Goal: Information Seeking & Learning: Understand process/instructions

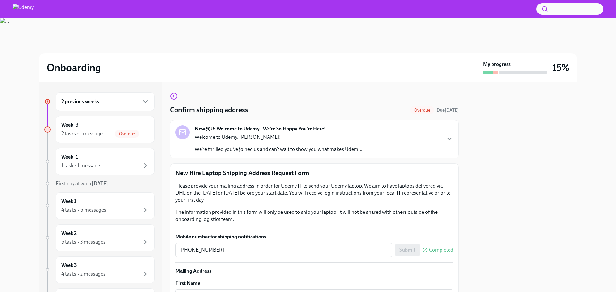
click at [142, 129] on div "Week -3 2 tasks • 1 message Overdue" at bounding box center [105, 130] width 88 height 16
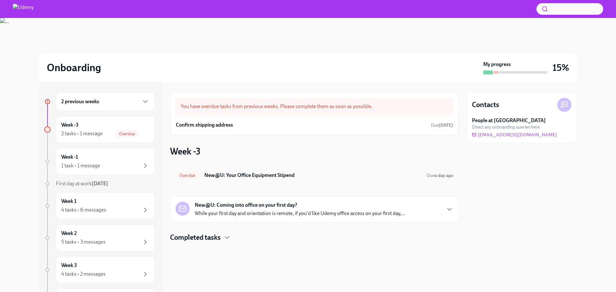
click at [327, 181] on div "Overdue New@U: Your Office Equipment Stipend Due a day ago" at bounding box center [314, 175] width 289 height 21
click at [295, 178] on h6 "New@U: Your Office Equipment Stipend" at bounding box center [312, 175] width 217 height 7
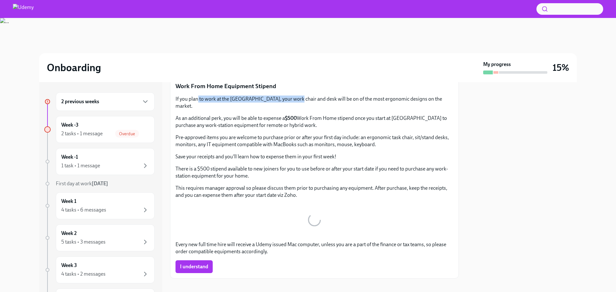
scroll to position [43, 0]
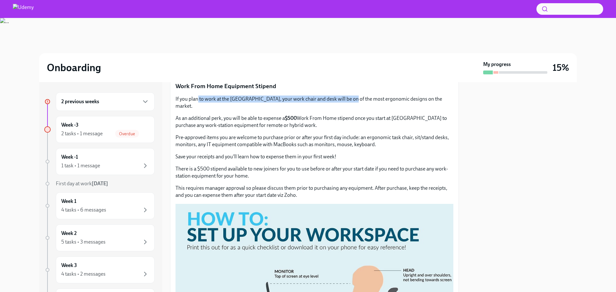
drag, startPoint x: 197, startPoint y: 100, endPoint x: 341, endPoint y: 100, distance: 144.6
click at [341, 100] on p "If you plan to work at the [GEOGRAPHIC_DATA], your work chair and desk will be …" at bounding box center [314, 103] width 278 height 14
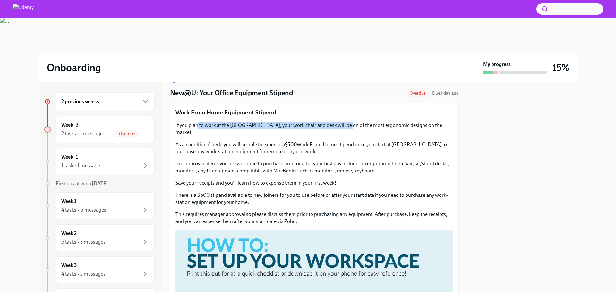
scroll to position [0, 0]
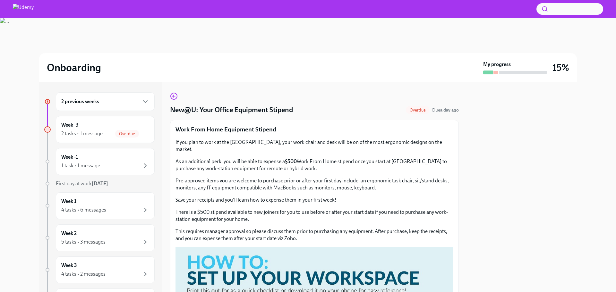
click at [107, 98] on div "2 previous weeks" at bounding box center [105, 102] width 88 height 8
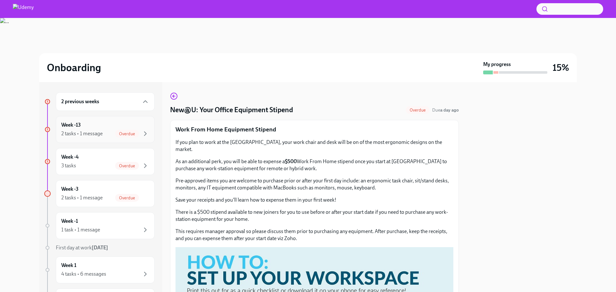
click at [93, 118] on div "Week -13 2 tasks • 1 message Overdue" at bounding box center [105, 129] width 99 height 27
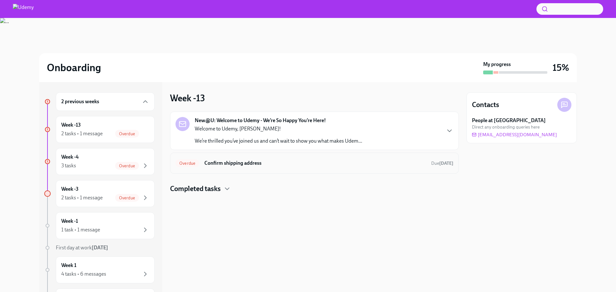
click at [233, 158] on div "Overdue Confirm shipping address Due [DATE]" at bounding box center [314, 163] width 278 height 10
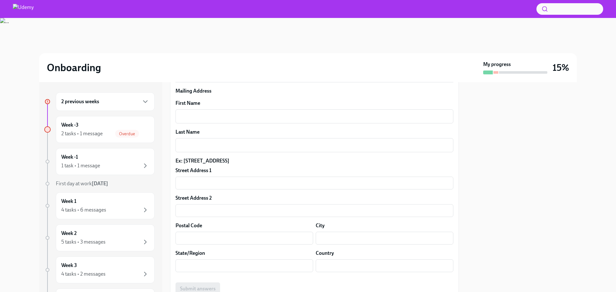
scroll to position [183, 0]
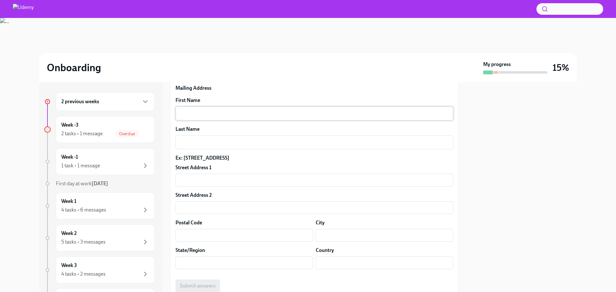
click at [224, 112] on textarea "First Name" at bounding box center [314, 114] width 270 height 8
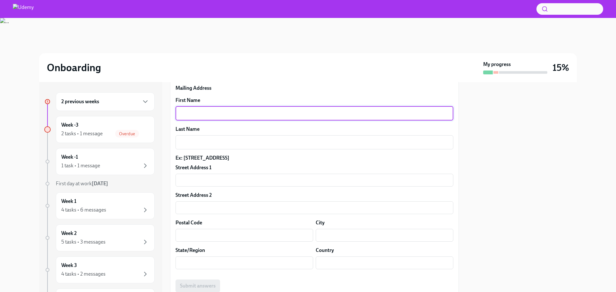
type textarea "J"
type textarea "[PERSON_NAME]"
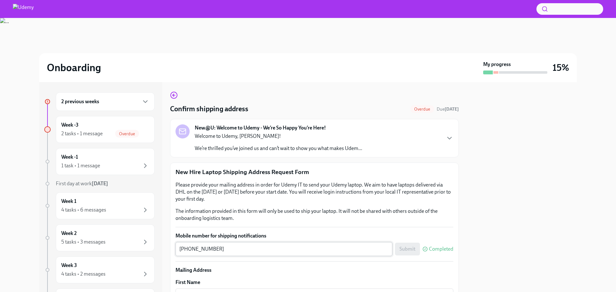
scroll to position [0, 0]
type textarea "Alhaddad"
click at [207, 149] on p "We’re thrilled you’ve joined us and can’t wait to show you what makes Udem..." at bounding box center [278, 149] width 167 height 7
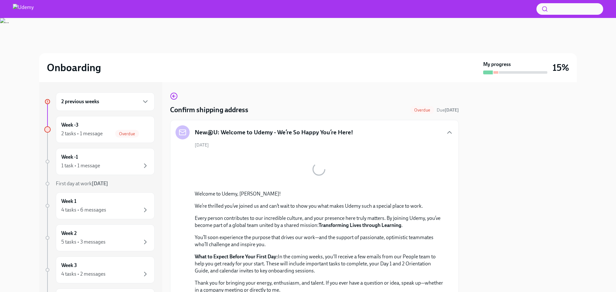
click at [133, 93] on div "2 previous weeks" at bounding box center [105, 101] width 99 height 19
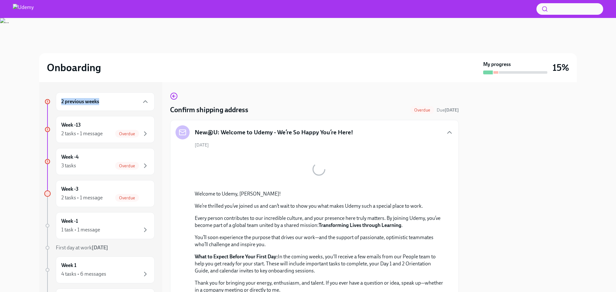
click at [133, 93] on div "2 previous weeks" at bounding box center [105, 101] width 99 height 19
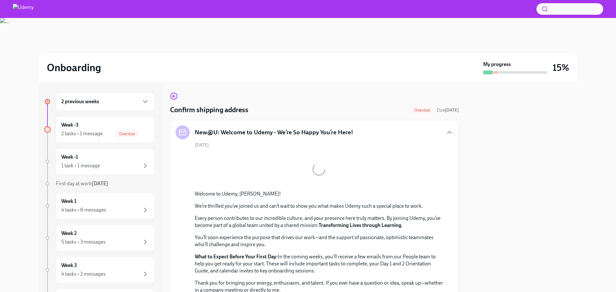
click at [142, 109] on div "2 previous weeks" at bounding box center [105, 101] width 99 height 19
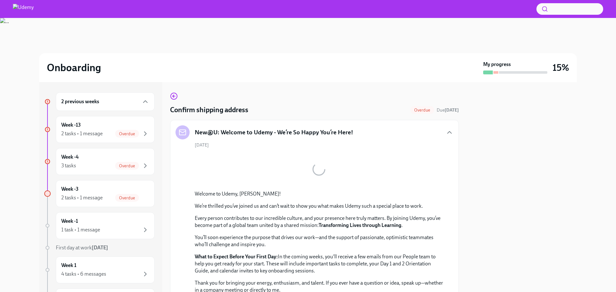
click at [142, 95] on div "2 previous weeks" at bounding box center [105, 101] width 99 height 19
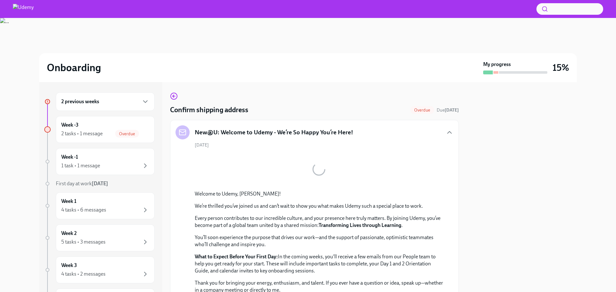
click at [142, 95] on div "2 previous weeks" at bounding box center [105, 101] width 99 height 19
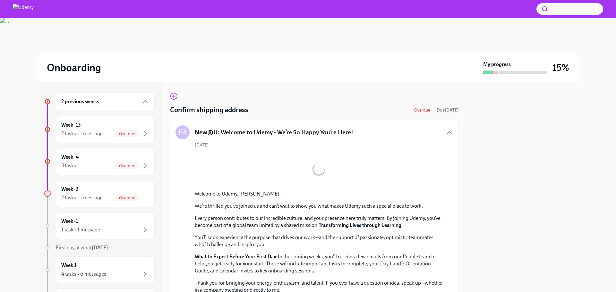
click at [142, 95] on div "2 previous weeks" at bounding box center [105, 101] width 99 height 19
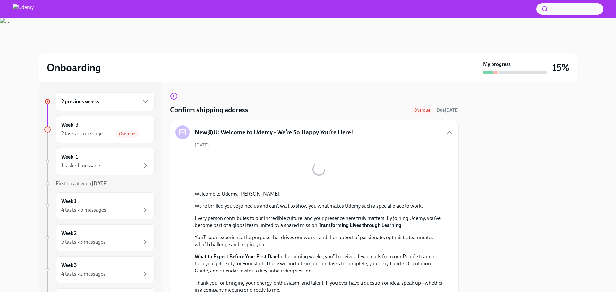
click at [136, 104] on div "2 previous weeks" at bounding box center [105, 102] width 88 height 8
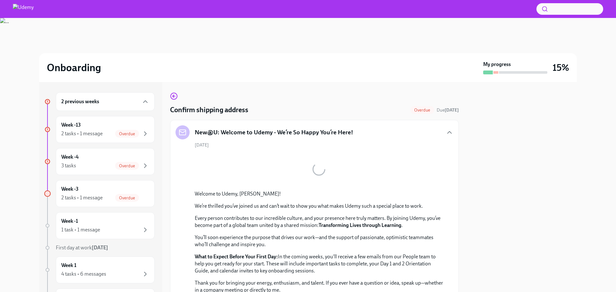
click at [136, 104] on div "2 previous weeks" at bounding box center [105, 102] width 88 height 8
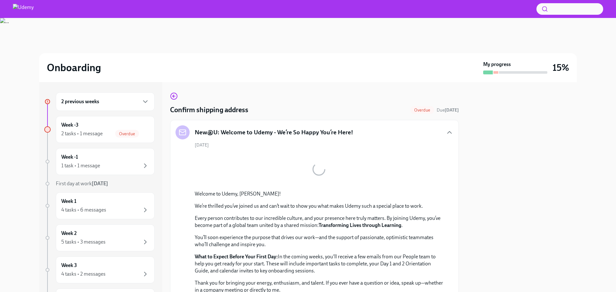
click at [136, 103] on div "2 previous weeks" at bounding box center [105, 102] width 88 height 8
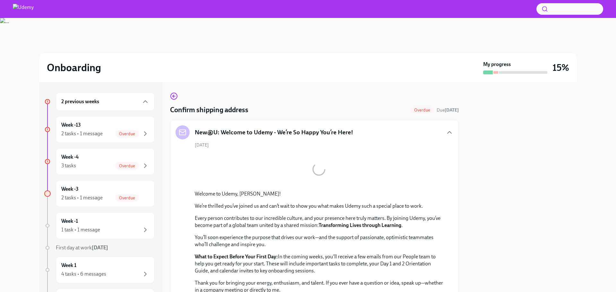
click at [133, 100] on div "2 previous weeks" at bounding box center [105, 102] width 88 height 8
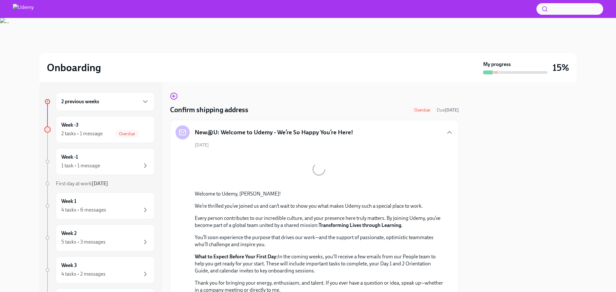
click at [133, 100] on div "2 previous weeks" at bounding box center [105, 102] width 88 height 8
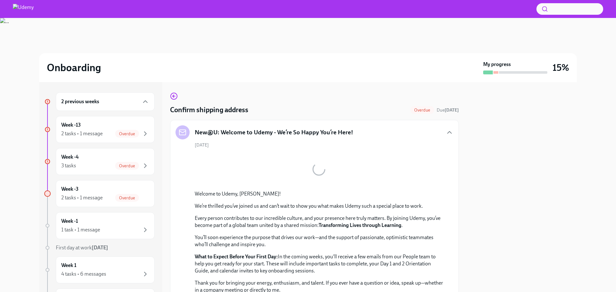
click at [133, 100] on div "2 previous weeks" at bounding box center [105, 102] width 88 height 8
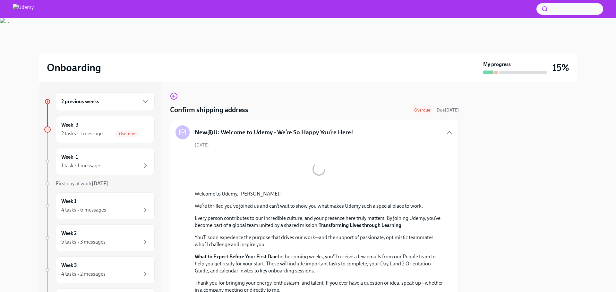
click at [135, 113] on div "2 previous weeks Week -3 2 tasks • 1 message Overdue Week -1 1 task • 1 message…" at bounding box center [99, 238] width 110 height 293
click at [141, 104] on icon "button" at bounding box center [145, 102] width 8 height 8
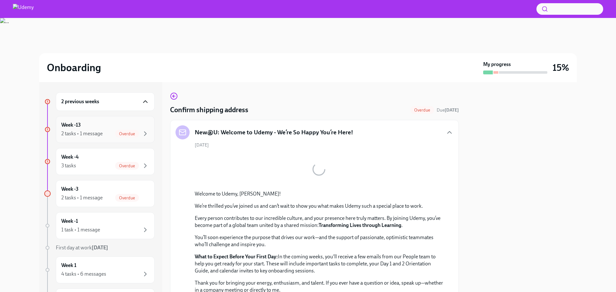
click at [127, 131] on div "Overdue" at bounding box center [127, 134] width 24 height 8
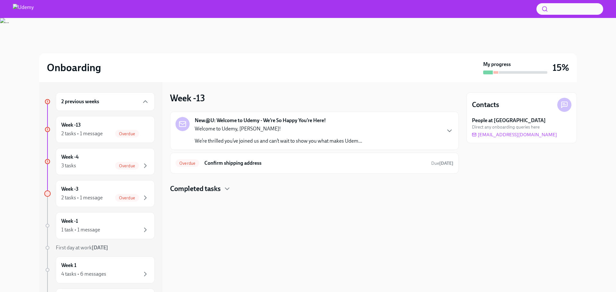
click at [231, 184] on div "Completed tasks" at bounding box center [314, 189] width 289 height 10
click at [290, 211] on h6 "Please select from Keyboard Options (Required)" at bounding box center [305, 209] width 214 height 7
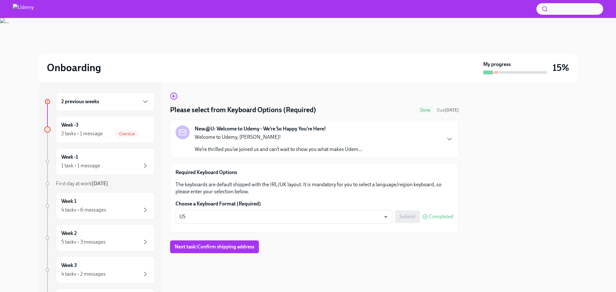
click at [321, 256] on div at bounding box center [314, 263] width 289 height 21
click at [409, 174] on p "Required Keyboard Options" at bounding box center [314, 172] width 278 height 7
click at [448, 143] on icon "button" at bounding box center [449, 139] width 8 height 8
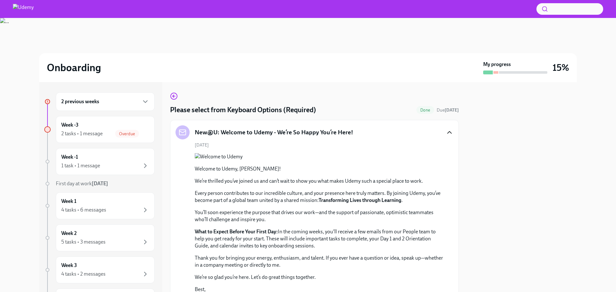
click at [445, 132] on icon "button" at bounding box center [449, 133] width 8 height 8
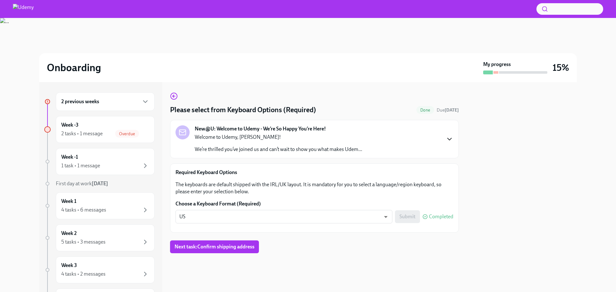
click at [166, 98] on div "2 previous weeks Week -3 2 tasks • 1 message Overdue Week -1 1 task • 1 message…" at bounding box center [307, 187] width 537 height 210
click at [170, 96] on icon "button" at bounding box center [174, 96] width 8 height 8
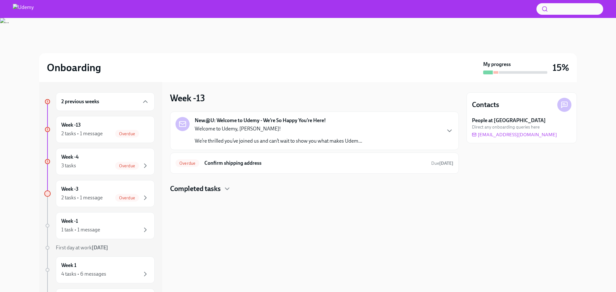
click at [107, 109] on div "2 previous weeks" at bounding box center [105, 101] width 99 height 19
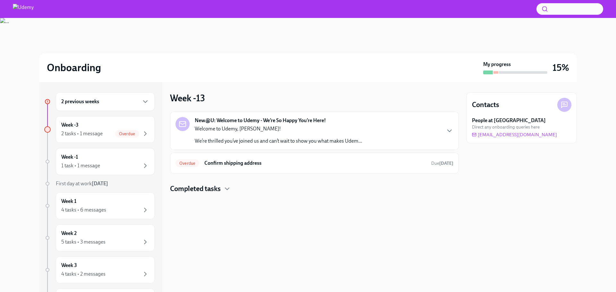
click at [105, 106] on div "2 previous weeks" at bounding box center [105, 101] width 99 height 19
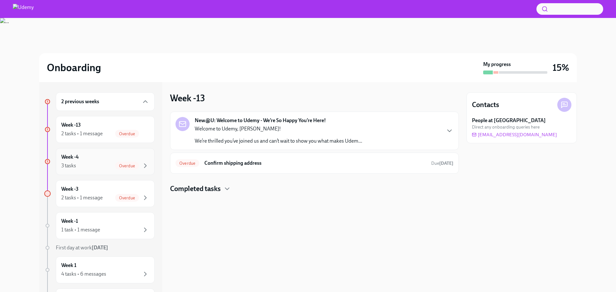
click at [79, 165] on div "3 tasks Overdue" at bounding box center [105, 166] width 88 height 8
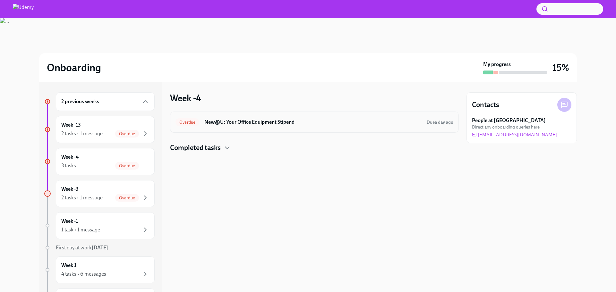
click at [255, 119] on h6 "New@U: Your Office Equipment Stipend" at bounding box center [312, 122] width 217 height 7
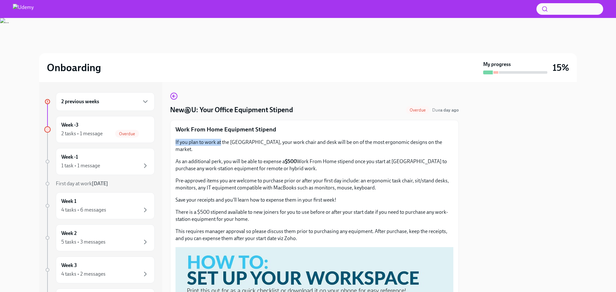
drag, startPoint x: 176, startPoint y: 141, endPoint x: 221, endPoint y: 142, distance: 44.6
click at [221, 142] on p "If you plan to work at the [GEOGRAPHIC_DATA], your work chair and desk will be …" at bounding box center [314, 146] width 278 height 14
click at [268, 129] on p "Work From Home Equipment Stipend" at bounding box center [314, 129] width 278 height 8
click at [179, 129] on p "Work From Home Equipment Stipend" at bounding box center [314, 129] width 278 height 8
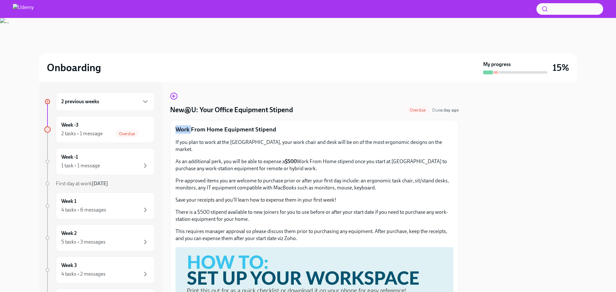
click at [179, 129] on p "Work From Home Equipment Stipend" at bounding box center [314, 129] width 278 height 8
drag, startPoint x: 350, startPoint y: 142, endPoint x: 386, endPoint y: 143, distance: 35.6
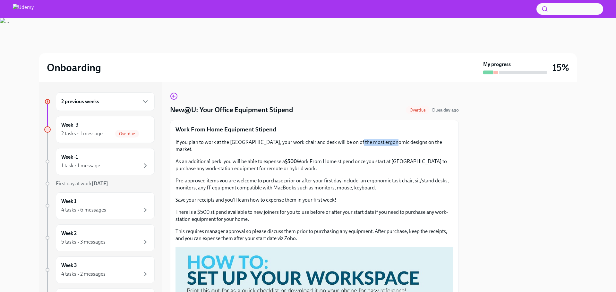
click at [386, 143] on p "If you plan to work at the [GEOGRAPHIC_DATA], your work chair and desk will be …" at bounding box center [314, 146] width 278 height 14
copy p "most ergonomic"
click at [270, 72] on div "Onboarding" at bounding box center [264, 67] width 434 height 13
